Goal: Task Accomplishment & Management: Use online tool/utility

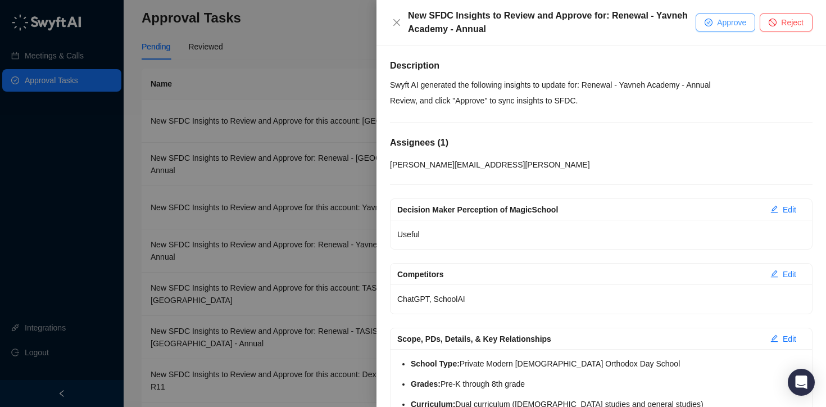
click at [736, 22] on span "Approve" at bounding box center [731, 22] width 29 height 12
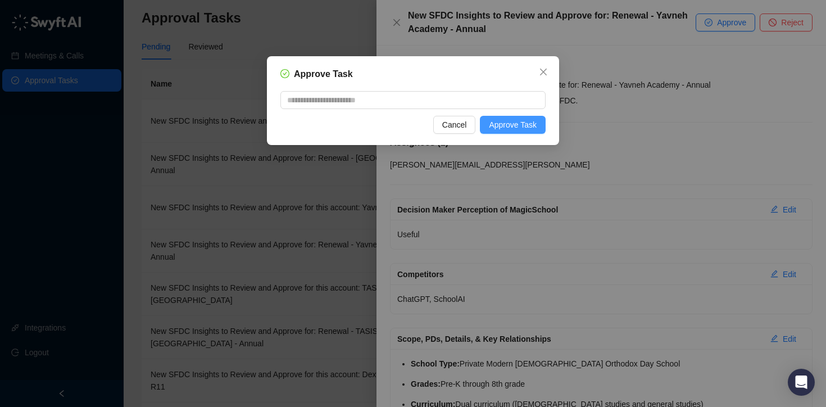
click at [500, 120] on span "Approve Task" at bounding box center [513, 125] width 48 height 12
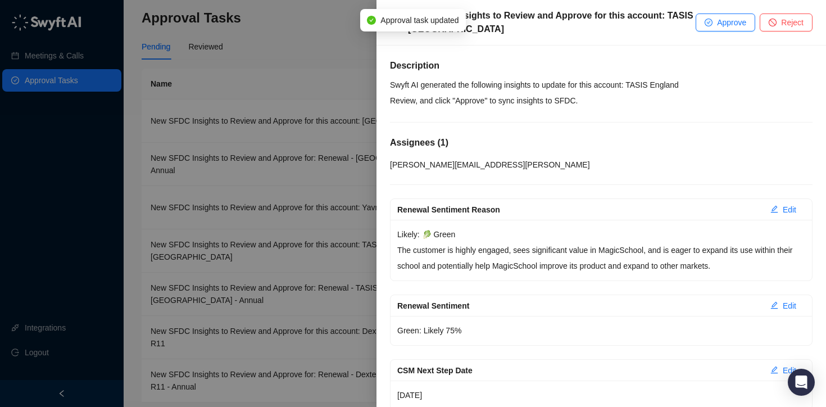
click at [339, 61] on div at bounding box center [413, 203] width 826 height 407
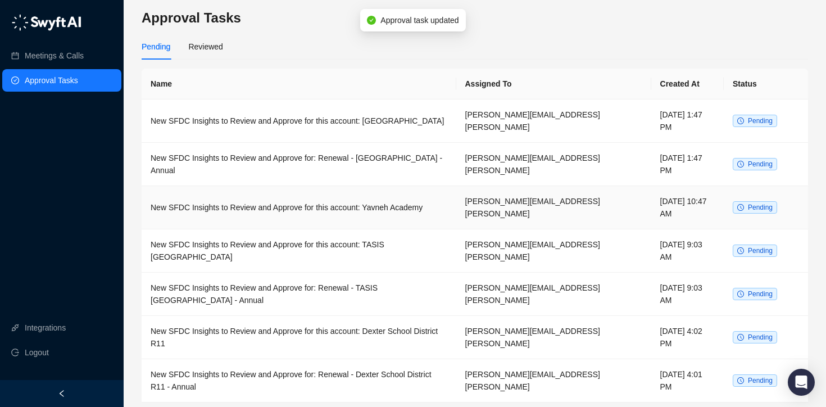
click at [327, 188] on td "New SFDC Insights to Review and Approve for this account: Yavneh Academy" at bounding box center [299, 207] width 315 height 43
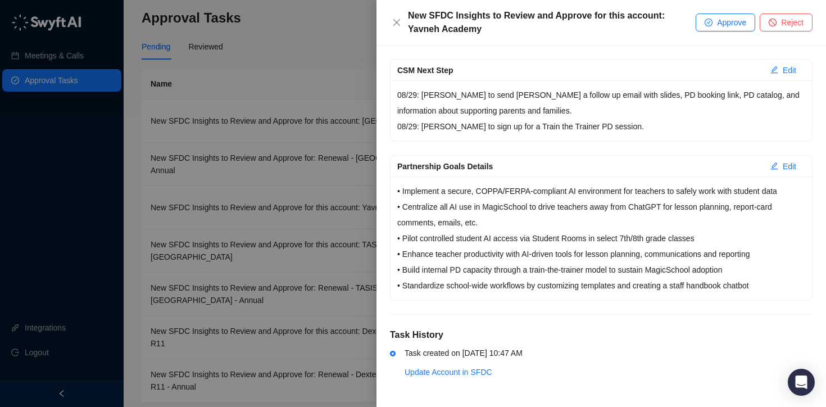
scroll to position [327, 0]
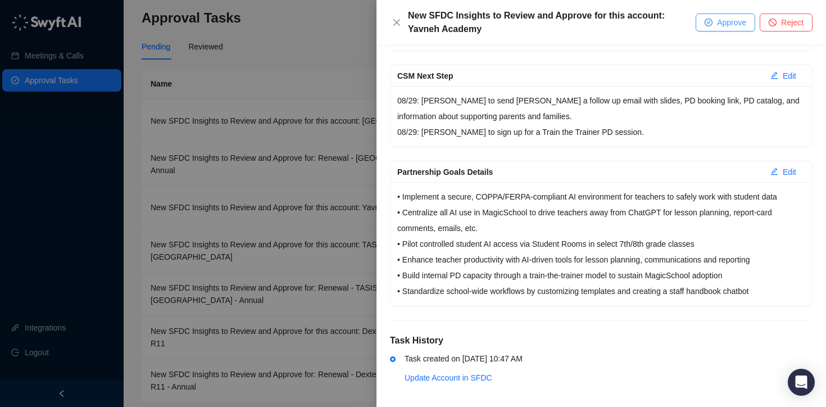
click at [727, 22] on span "Approve" at bounding box center [731, 22] width 29 height 12
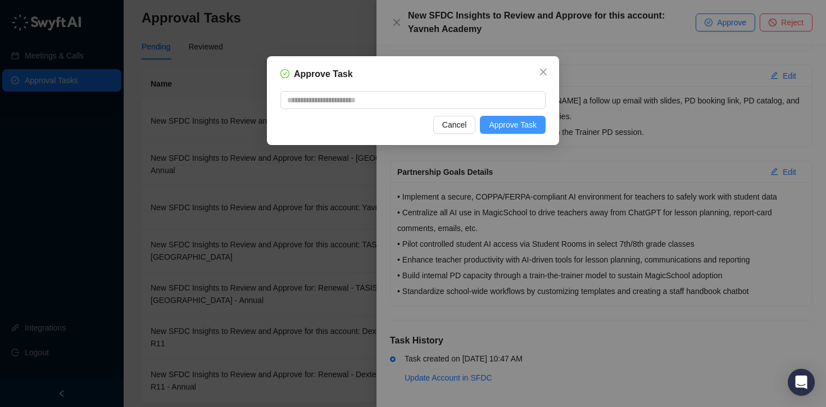
click at [528, 126] on span "Approve Task" at bounding box center [513, 125] width 48 height 12
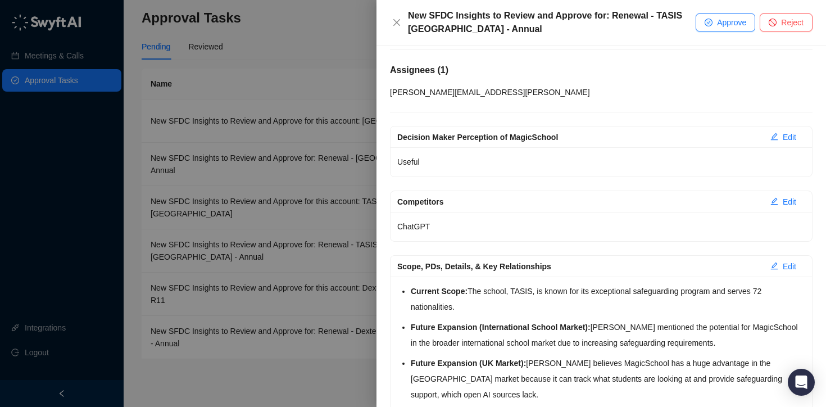
scroll to position [4, 0]
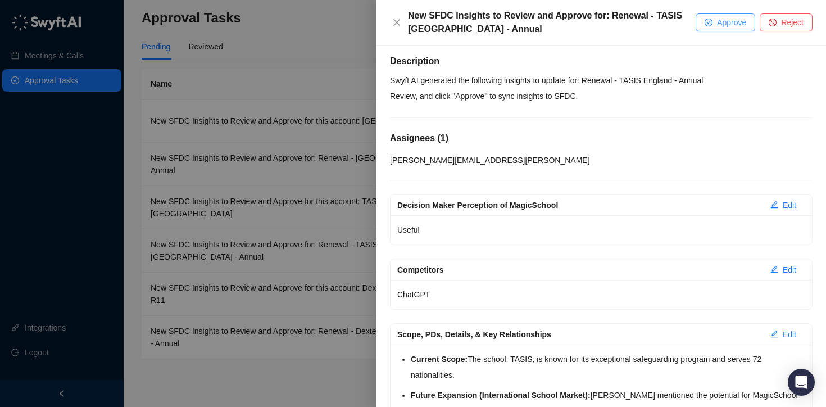
click at [717, 21] on span "Approve" at bounding box center [731, 22] width 29 height 12
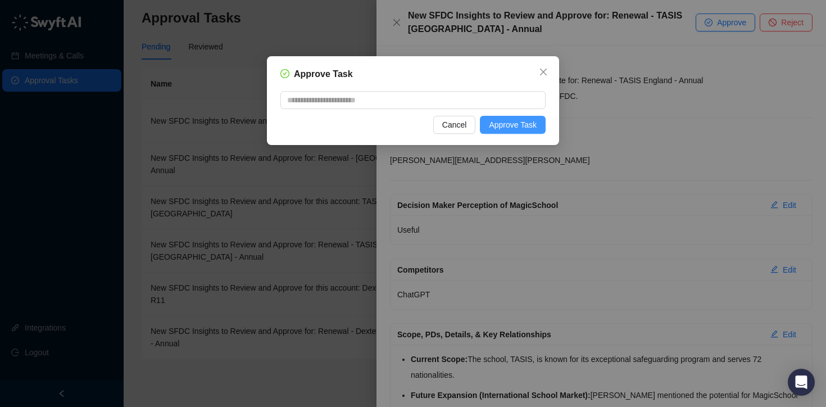
click at [525, 131] on button "Approve Task" at bounding box center [513, 125] width 66 height 18
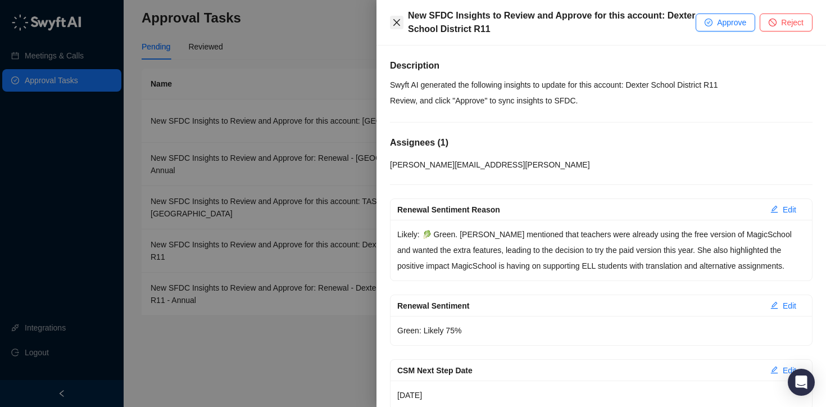
click at [399, 22] on icon "close" at bounding box center [396, 22] width 9 height 9
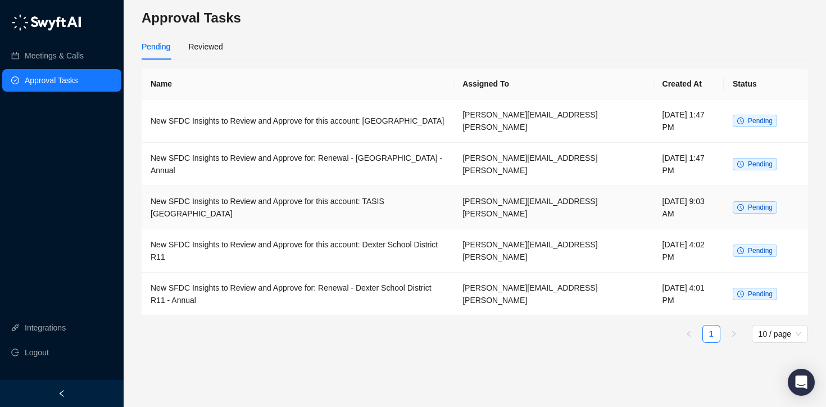
click at [397, 189] on td "New SFDC Insights to Review and Approve for this account: TASIS [GEOGRAPHIC_DAT…" at bounding box center [298, 207] width 312 height 43
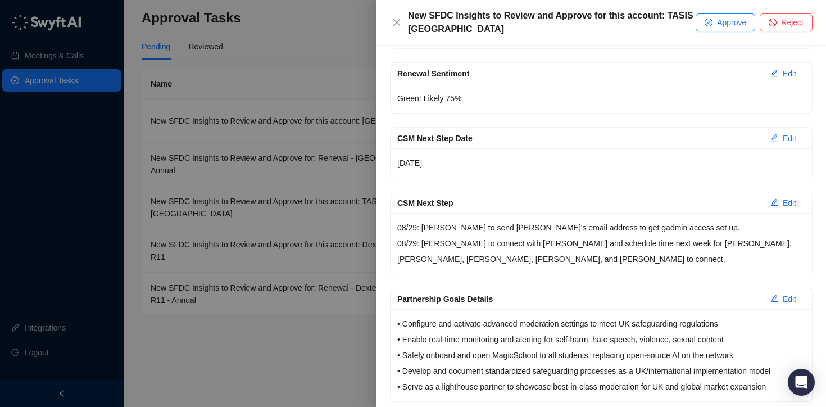
scroll to position [233, 0]
click at [589, 228] on p "08/29: [PERSON_NAME] to send [PERSON_NAME]'s email address to get gadmin access…" at bounding box center [601, 242] width 408 height 47
click at [588, 226] on p "08/29: [PERSON_NAME] to send [PERSON_NAME]'s email address to get gadmin access…" at bounding box center [601, 242] width 408 height 47
click at [591, 229] on p "08/29: [PERSON_NAME] to send [PERSON_NAME]'s email address to get gadmin access…" at bounding box center [601, 242] width 408 height 47
click at [790, 200] on button "Edit" at bounding box center [783, 202] width 44 height 18
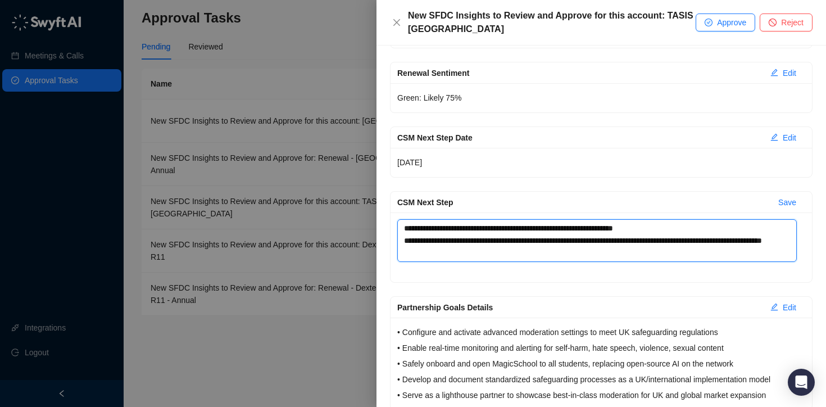
click at [594, 228] on textarea "**********" at bounding box center [596, 240] width 399 height 43
type textarea "**********"
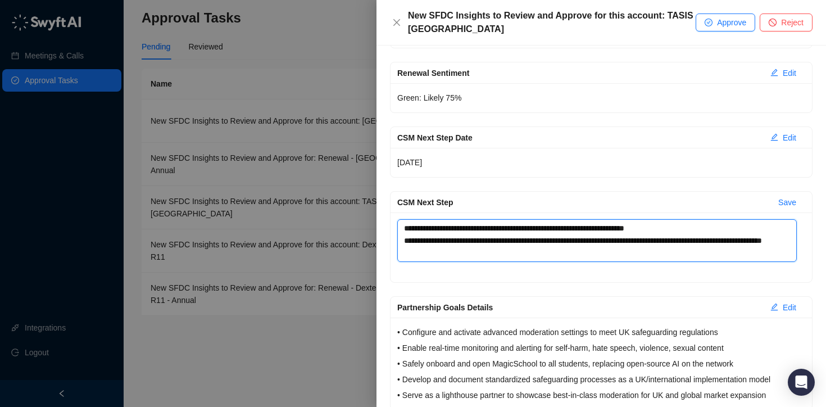
type textarea "**********"
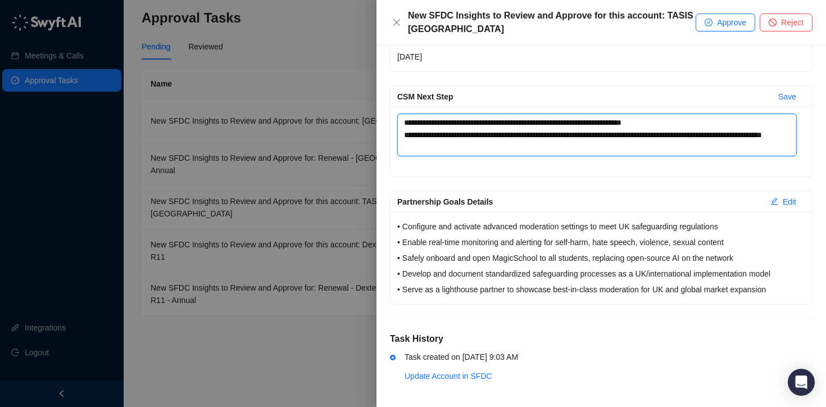
scroll to position [342, 0]
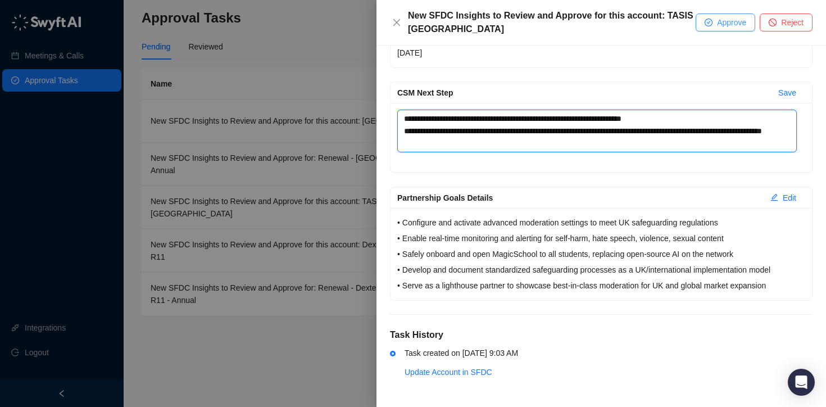
type textarea "**********"
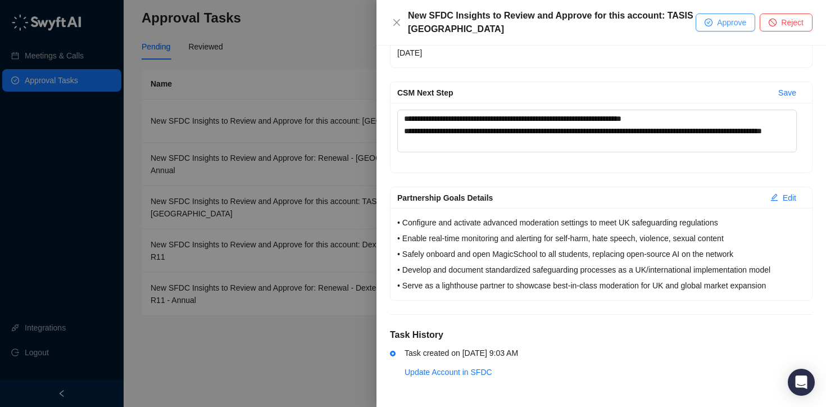
click at [721, 26] on span "Approve" at bounding box center [731, 22] width 29 height 12
type textarea "**********"
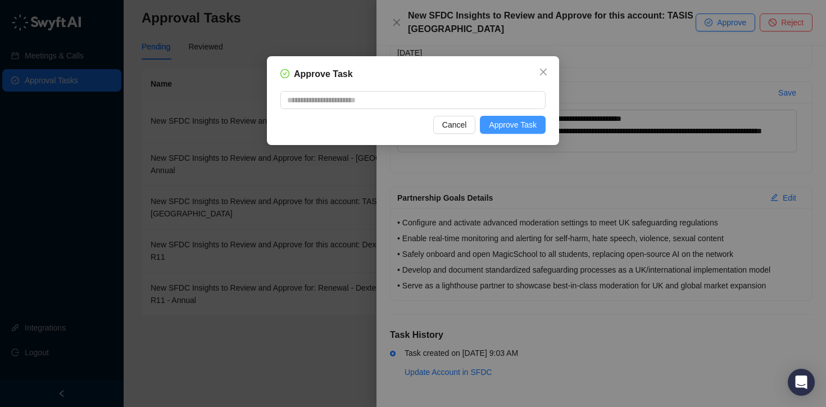
click at [537, 123] on button "Approve Task" at bounding box center [513, 125] width 66 height 18
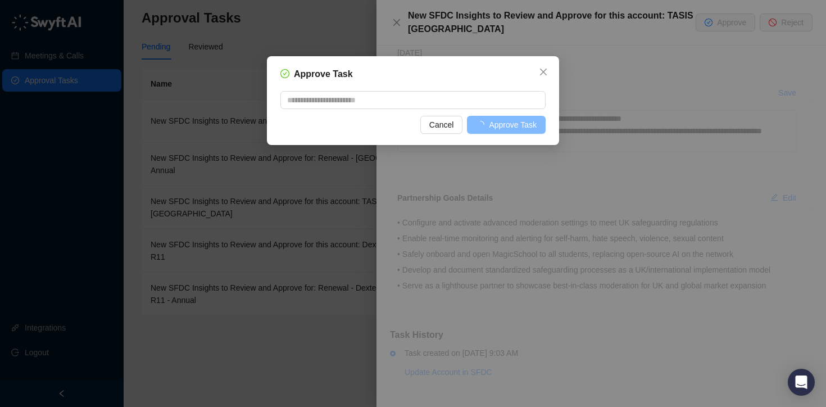
scroll to position [302, 0]
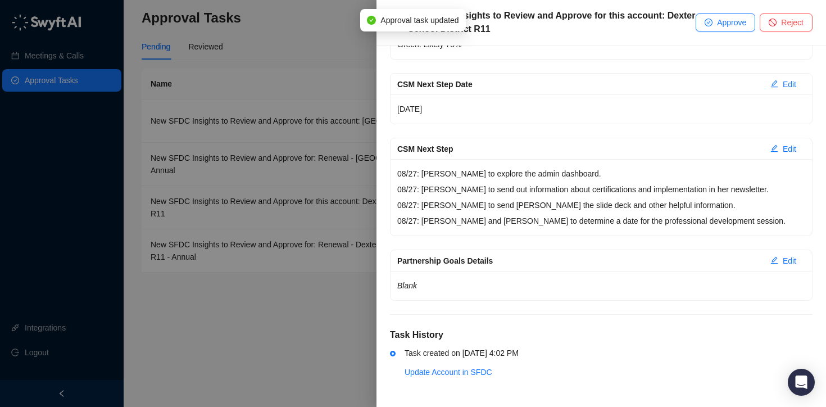
click at [296, 60] on div at bounding box center [413, 203] width 826 height 407
